Goal: Transaction & Acquisition: Purchase product/service

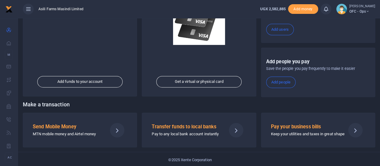
scroll to position [104, 0]
click at [65, 129] on div "Send Mobile Money MTN mobile money and Airtel money" at bounding box center [67, 129] width 75 height 14
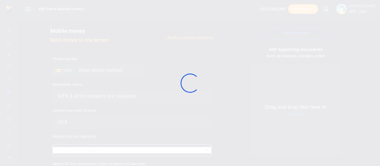
select select
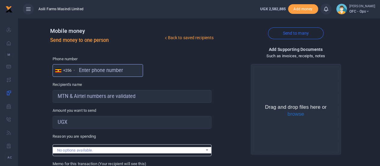
click at [84, 72] on input "text" at bounding box center [98, 70] width 91 height 13
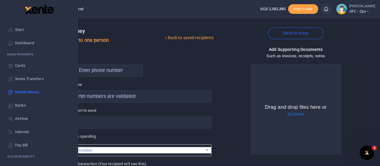
click at [24, 29] on link "Start" at bounding box center [39, 29] width 68 height 13
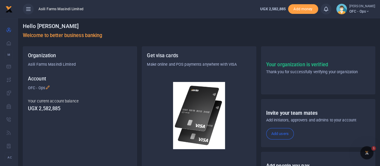
scroll to position [104, 0]
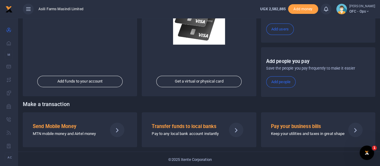
click at [182, 131] on p "Pay to any local bank account instantly" at bounding box center [187, 134] width 70 height 6
click at [195, 127] on h5 "Transfer funds to local banks" at bounding box center [187, 126] width 70 height 6
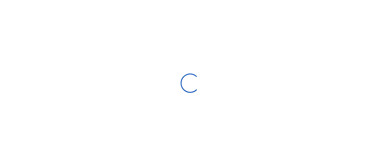
select select
select select "Loading bundles"
select select
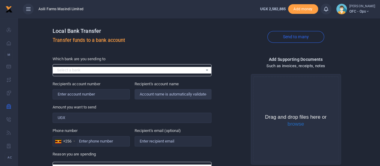
click at [207, 70] on div "Select a bank Select an option..." at bounding box center [132, 70] width 158 height 7
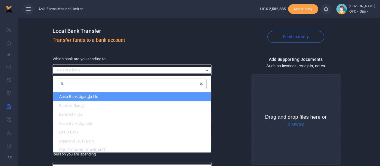
type input "Dia"
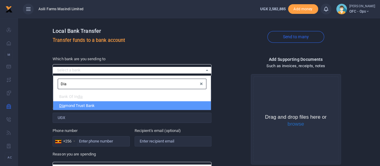
click at [100, 106] on li "Dia mond Trust Bank" at bounding box center [132, 105] width 158 height 9
select select "DTB"
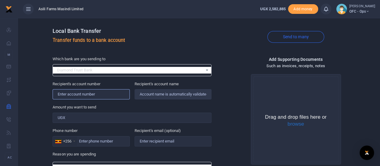
click at [88, 95] on input "Recipient's account number" at bounding box center [91, 94] width 77 height 10
type input "7346436001"
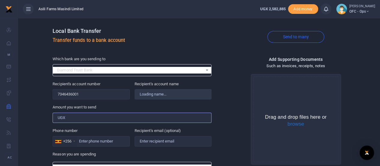
click at [87, 119] on input "Amount you want to send" at bounding box center [132, 117] width 159 height 10
type input "1,500,000"
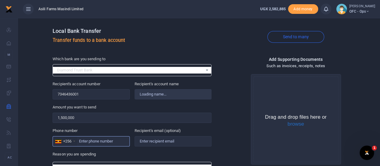
click at [104, 140] on input "Phone number" at bounding box center [91, 141] width 77 height 10
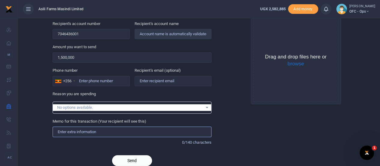
click at [70, 132] on input "Memo for this transaction (Your recipient will see this)" at bounding box center [132, 131] width 159 height 10
type input "OFC Replacement of New Digital Load Cell of Zemic 30MT"
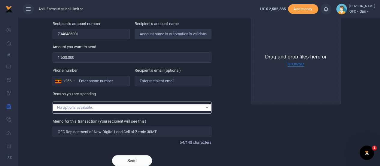
click at [297, 63] on button "browse" at bounding box center [296, 63] width 17 height 5
click at [296, 63] on button "browse" at bounding box center [296, 63] width 17 height 5
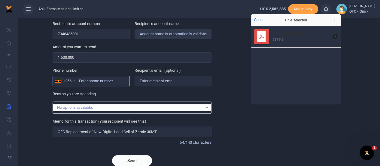
click at [87, 79] on input "Phone number" at bounding box center [91, 81] width 77 height 10
type input "772502340"
click at [136, 159] on button "Send" at bounding box center [132, 160] width 40 height 11
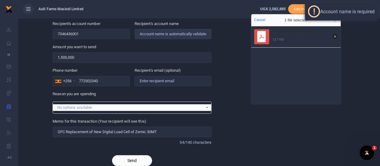
scroll to position [30, 0]
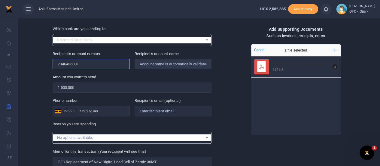
click at [81, 63] on input "7346436001" at bounding box center [91, 64] width 77 height 10
click at [84, 62] on input "7346436001" at bounding box center [91, 64] width 77 height 10
click at [107, 66] on input "7346436001" at bounding box center [91, 64] width 77 height 10
type input "7"
type input "7346436001"
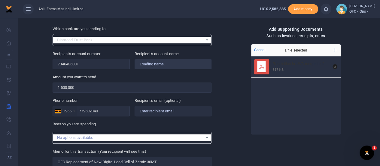
click at [125, 77] on div "Amount you want to send 1,500,000 Amount is required." at bounding box center [132, 83] width 159 height 19
type input "Baguma George William"
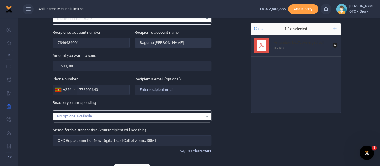
scroll to position [84, 0]
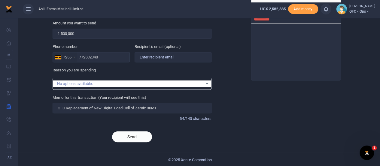
click at [133, 137] on button "Send" at bounding box center [132, 136] width 40 height 11
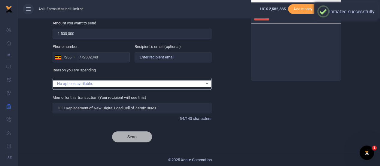
scroll to position [54, 0]
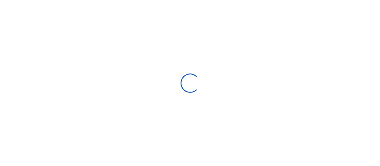
scroll to position [54, 0]
select select
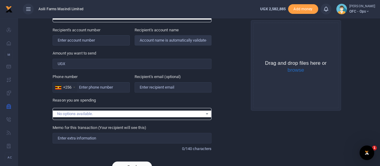
scroll to position [0, 0]
